Goal: Information Seeking & Learning: Learn about a topic

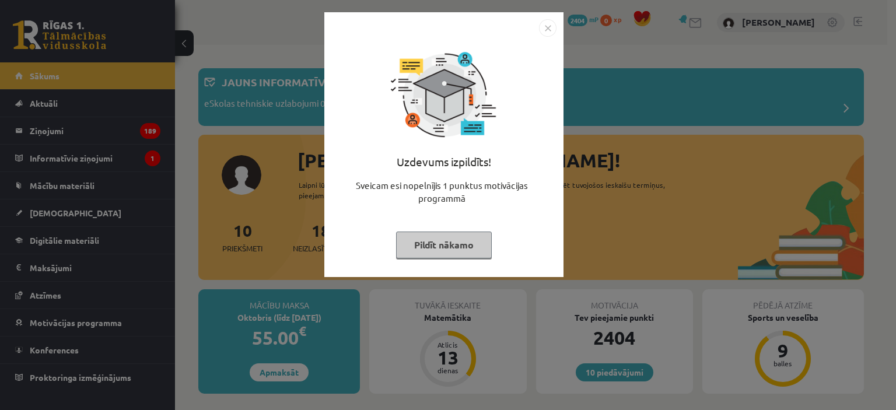
click at [542, 28] on img "Close" at bounding box center [547, 27] width 17 height 17
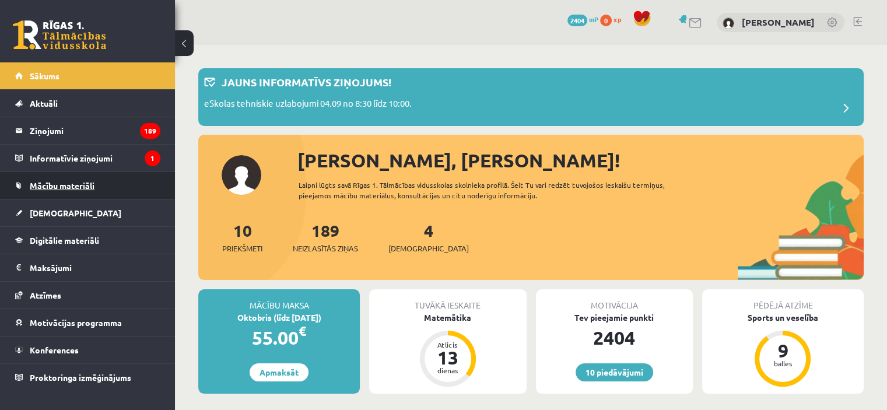
click at [79, 180] on span "Mācību materiāli" at bounding box center [62, 185] width 65 height 10
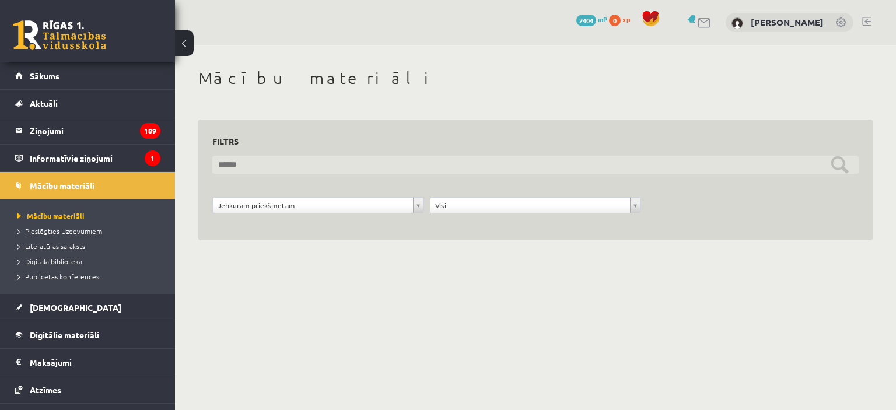
click at [219, 166] on input "text" at bounding box center [535, 165] width 646 height 18
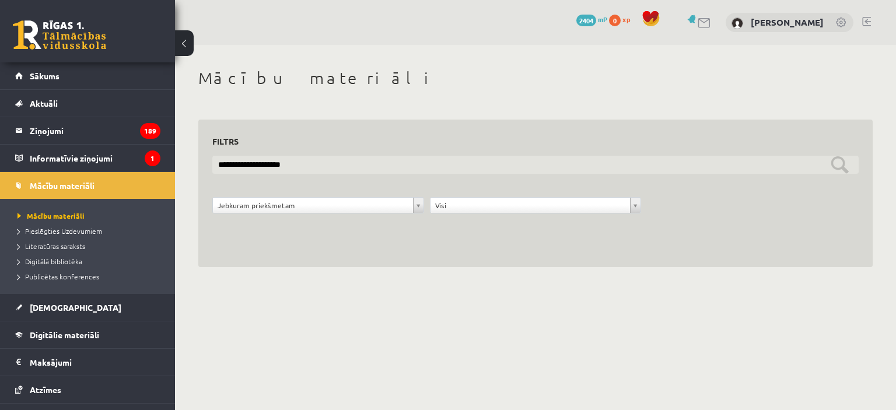
click at [839, 164] on input "**********" at bounding box center [535, 165] width 646 height 18
type input "**********"
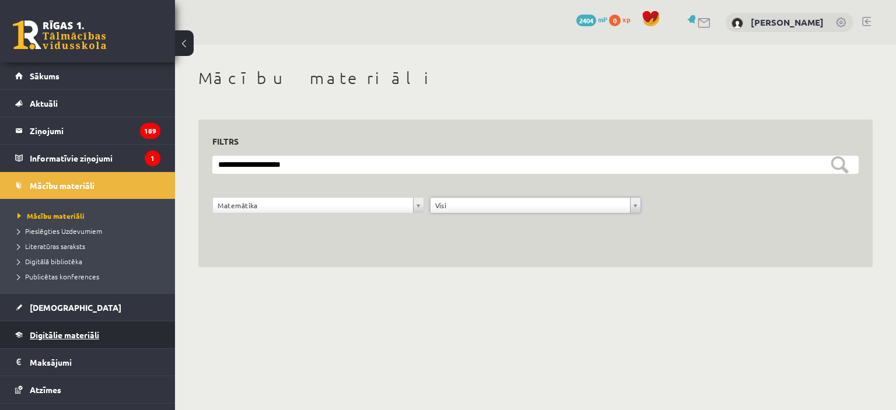
click at [68, 333] on span "Digitālie materiāli" at bounding box center [64, 334] width 69 height 10
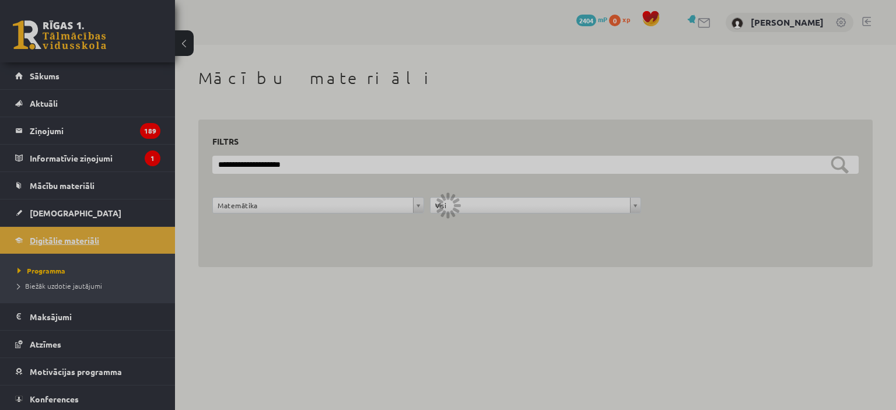
click at [68, 333] on div at bounding box center [448, 205] width 896 height 410
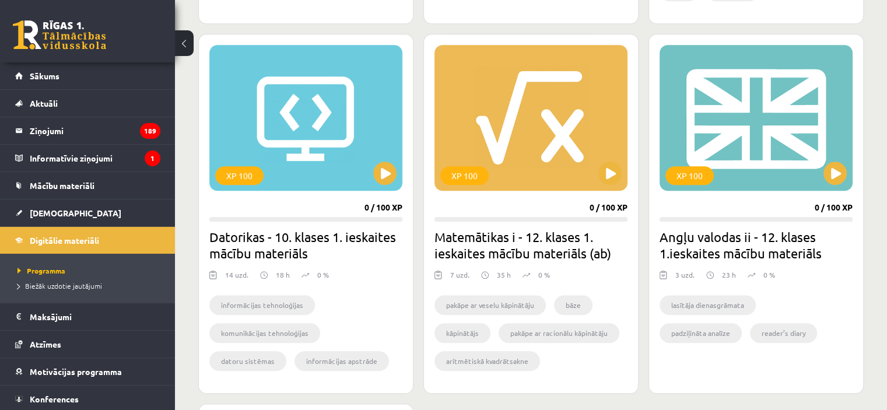
scroll to position [1049, 0]
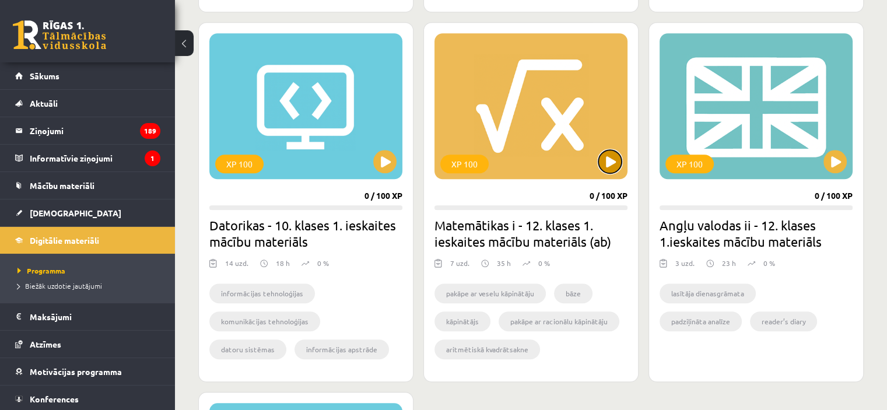
click at [608, 159] on button at bounding box center [609, 161] width 23 height 23
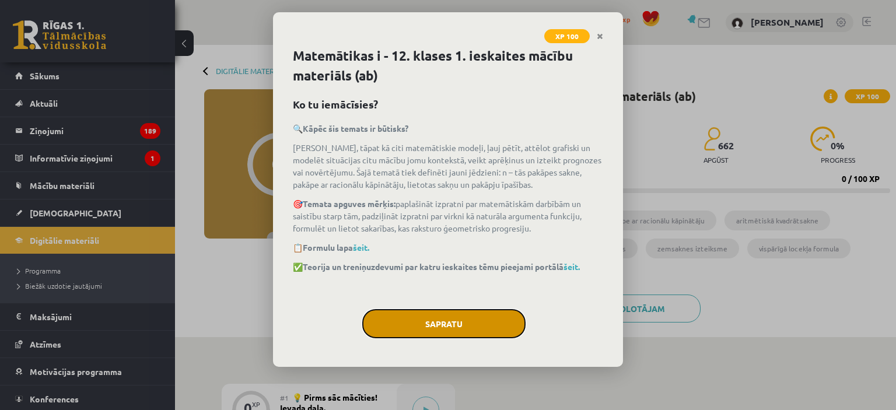
click at [461, 313] on button "Sapratu" at bounding box center [443, 323] width 163 height 29
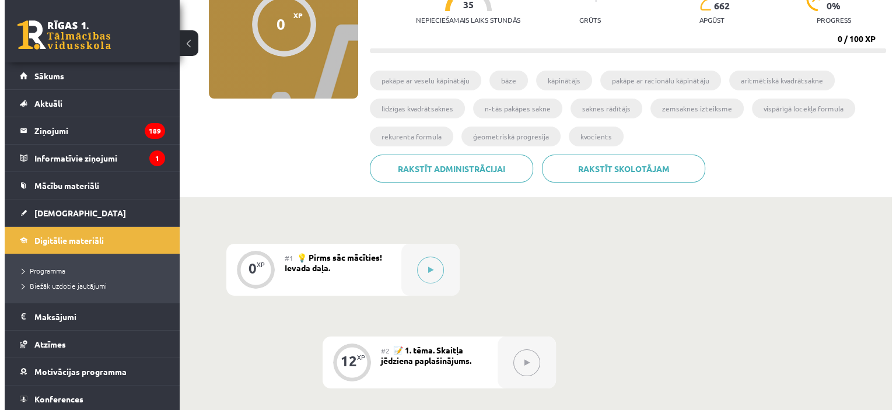
scroll to position [163, 0]
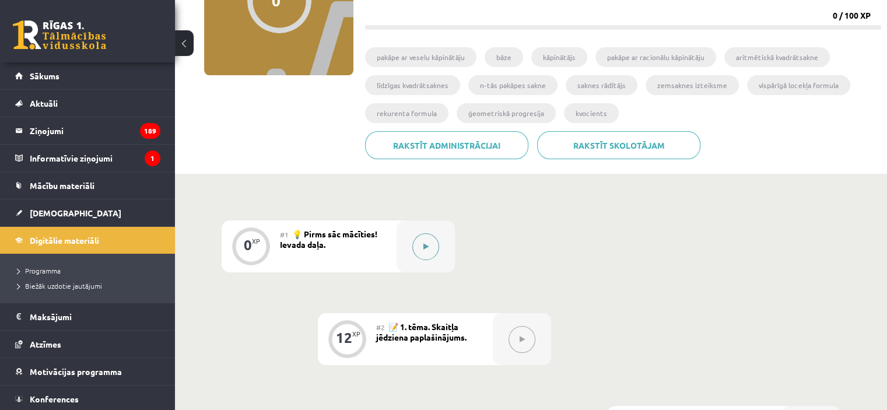
click at [424, 242] on button at bounding box center [425, 246] width 27 height 27
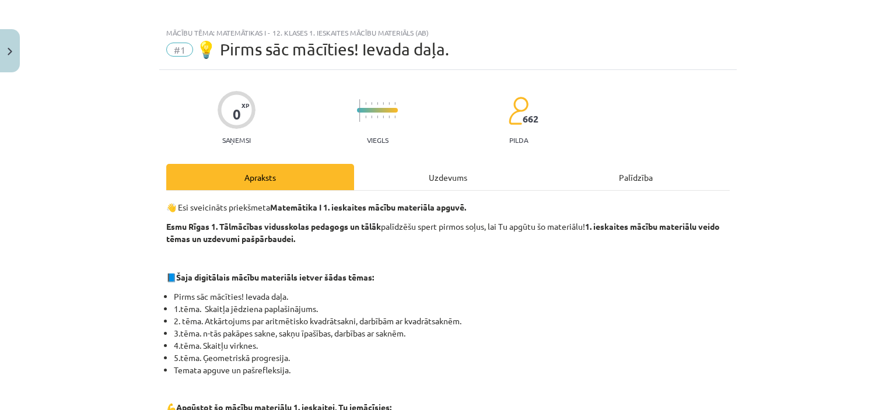
scroll to position [0, 0]
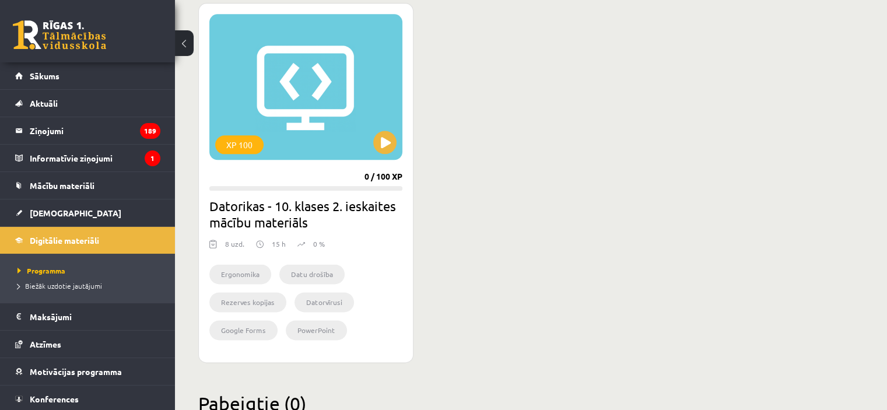
scroll to position [1479, 0]
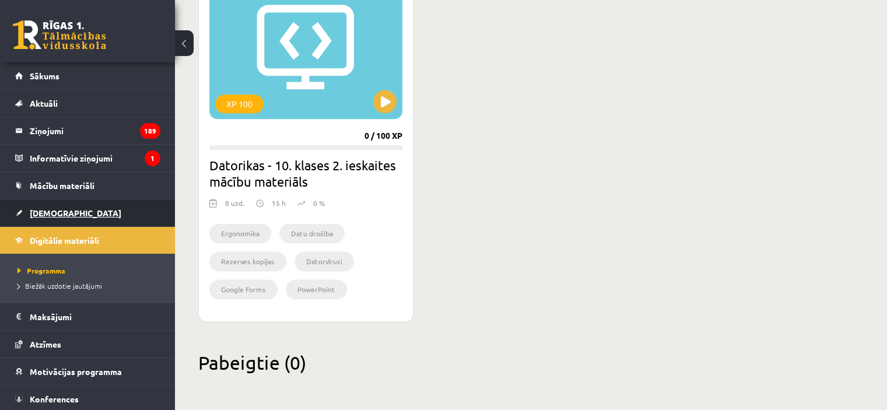
click at [49, 206] on link "[DEMOGRAPHIC_DATA]" at bounding box center [87, 212] width 145 height 27
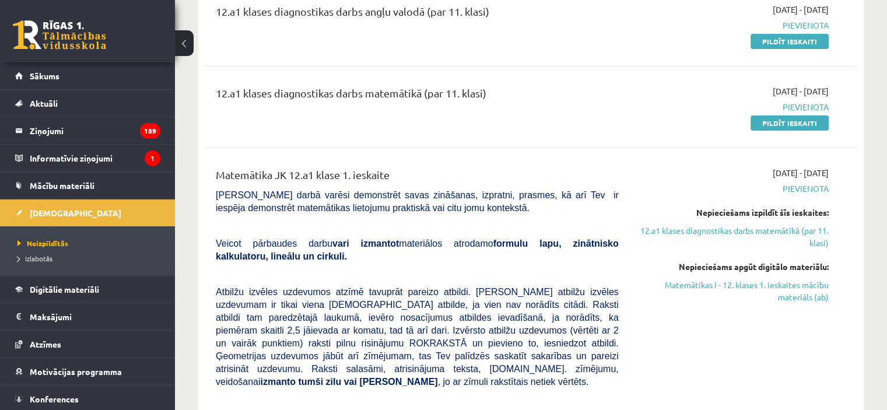
scroll to position [187, 0]
